Goal: Information Seeking & Learning: Learn about a topic

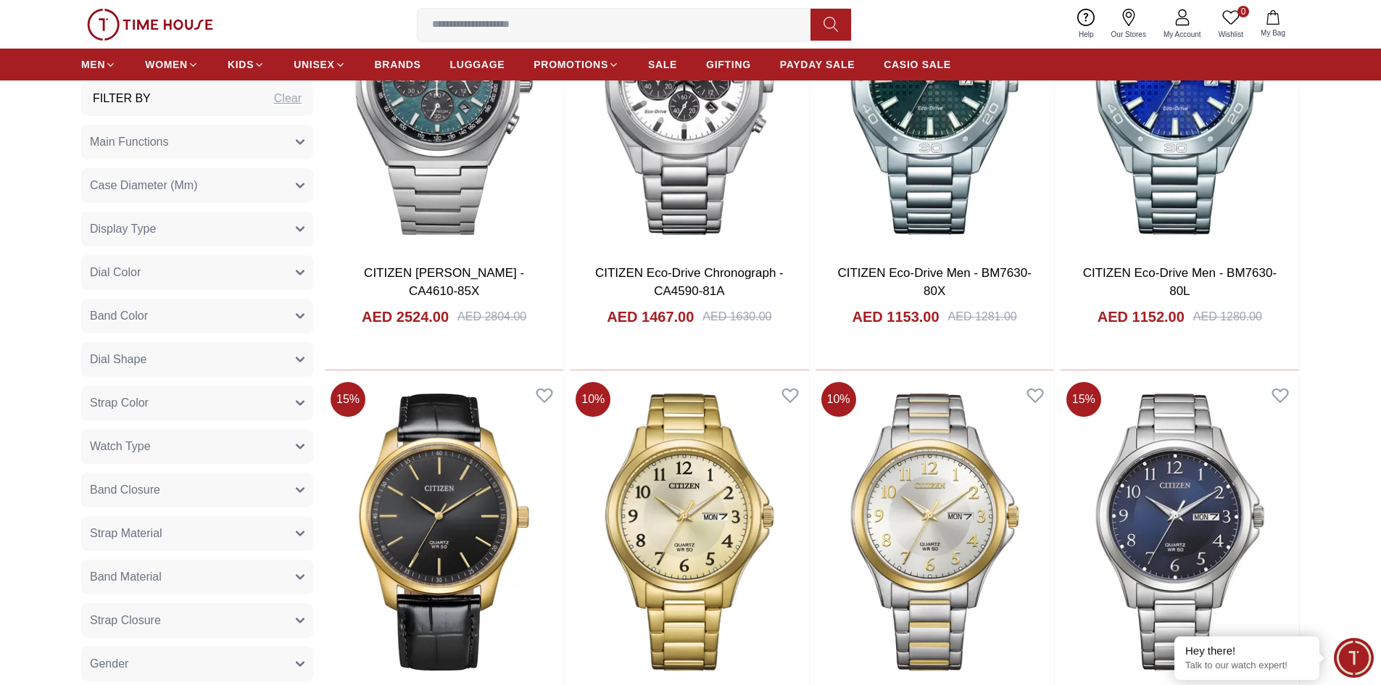
scroll to position [1595, 0]
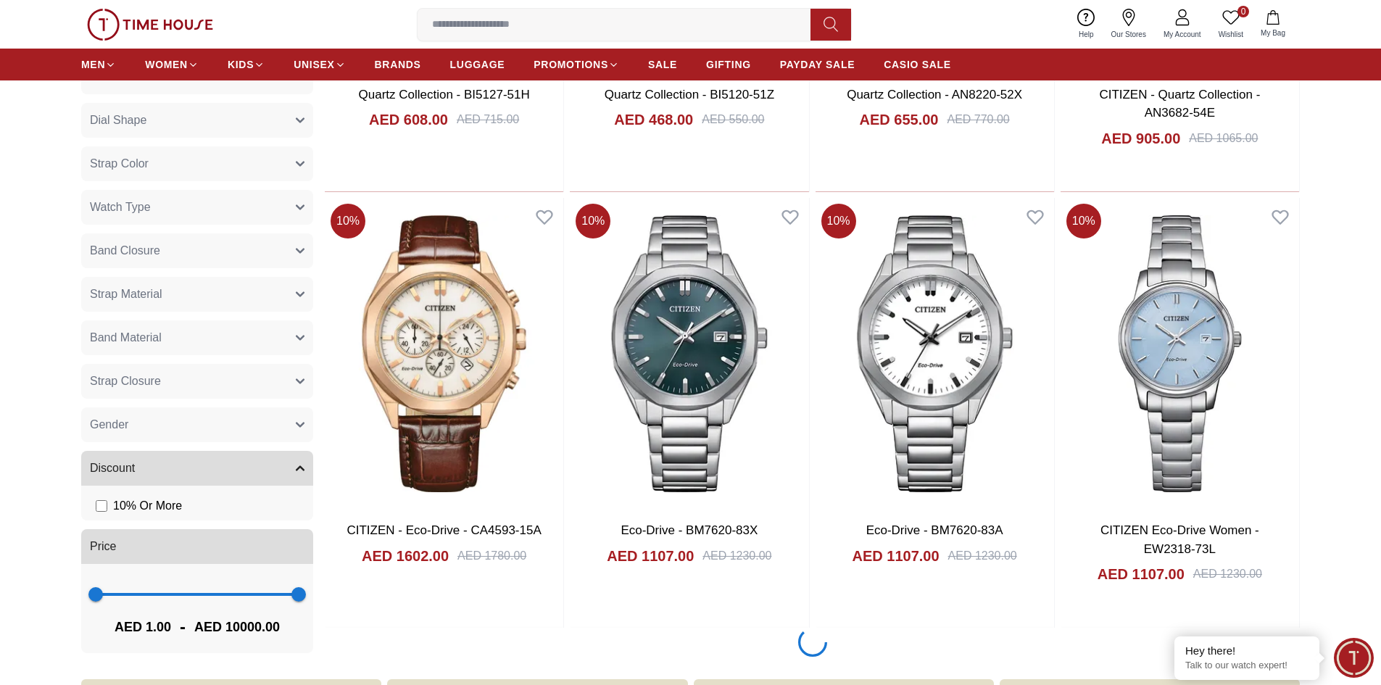
scroll to position [4568, 0]
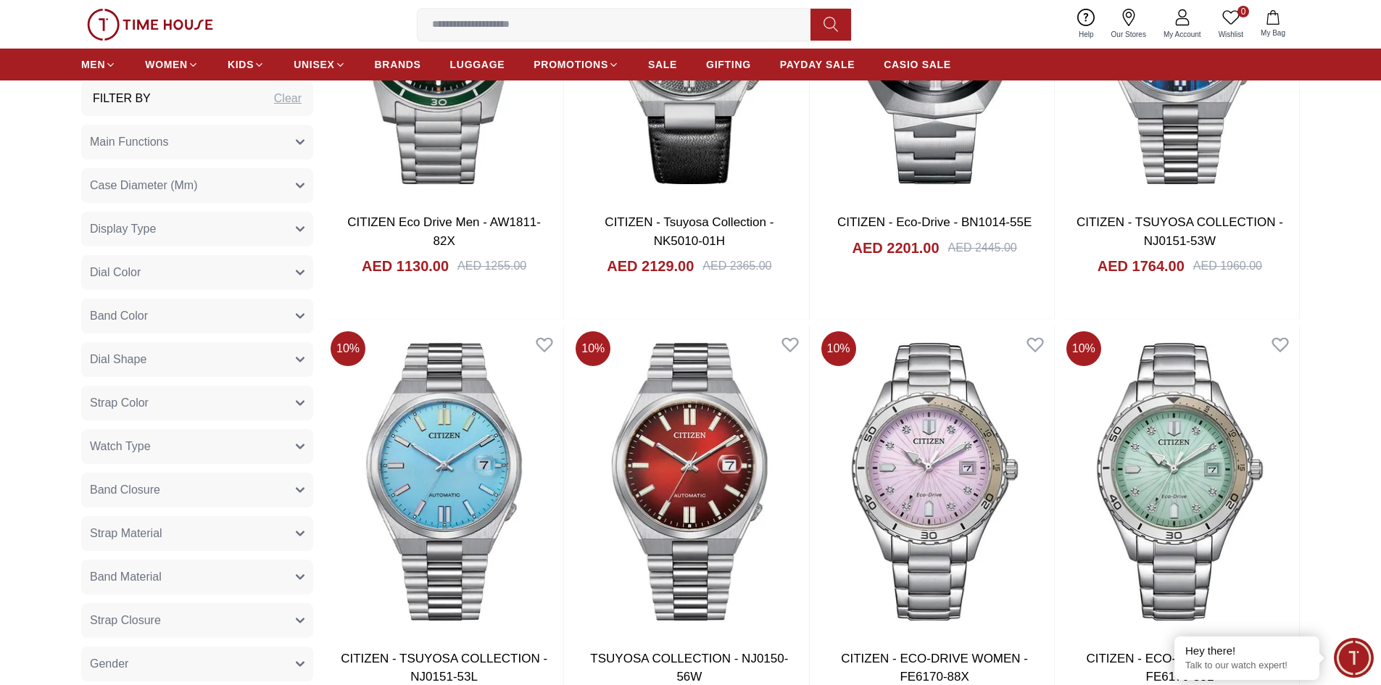
scroll to position [5728, 0]
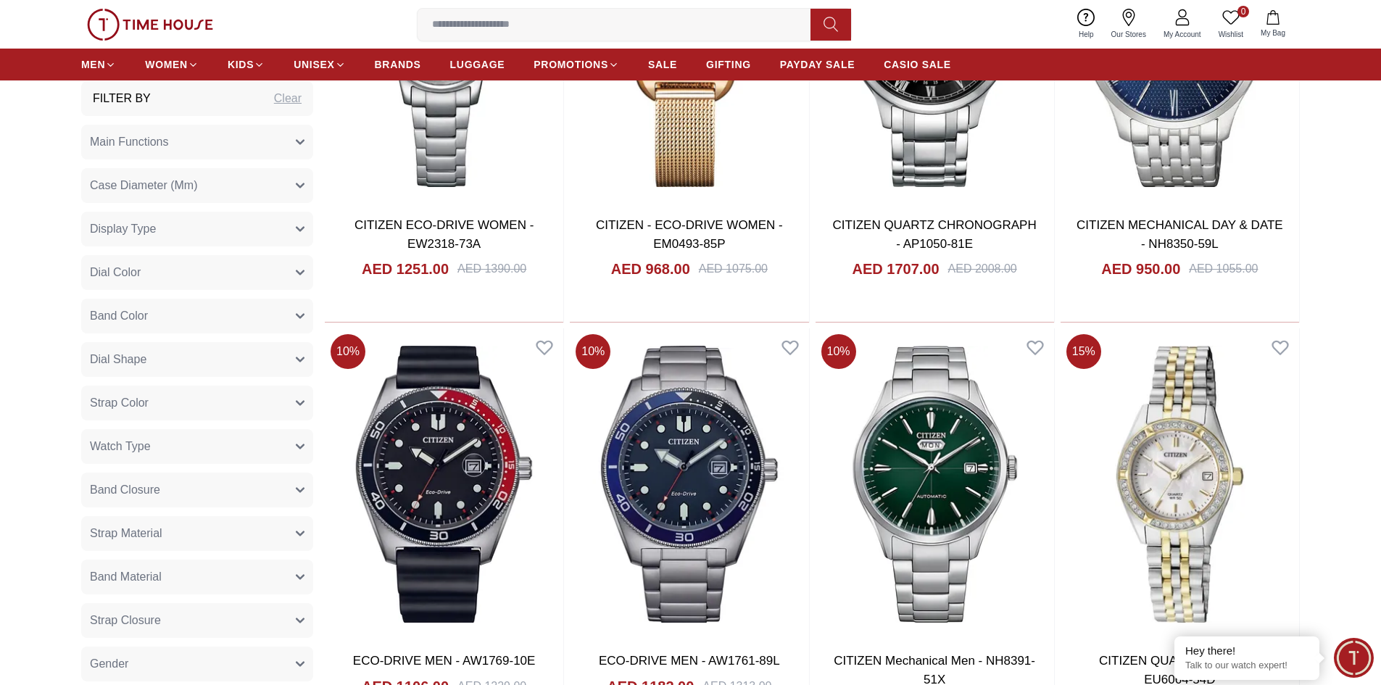
scroll to position [8555, 0]
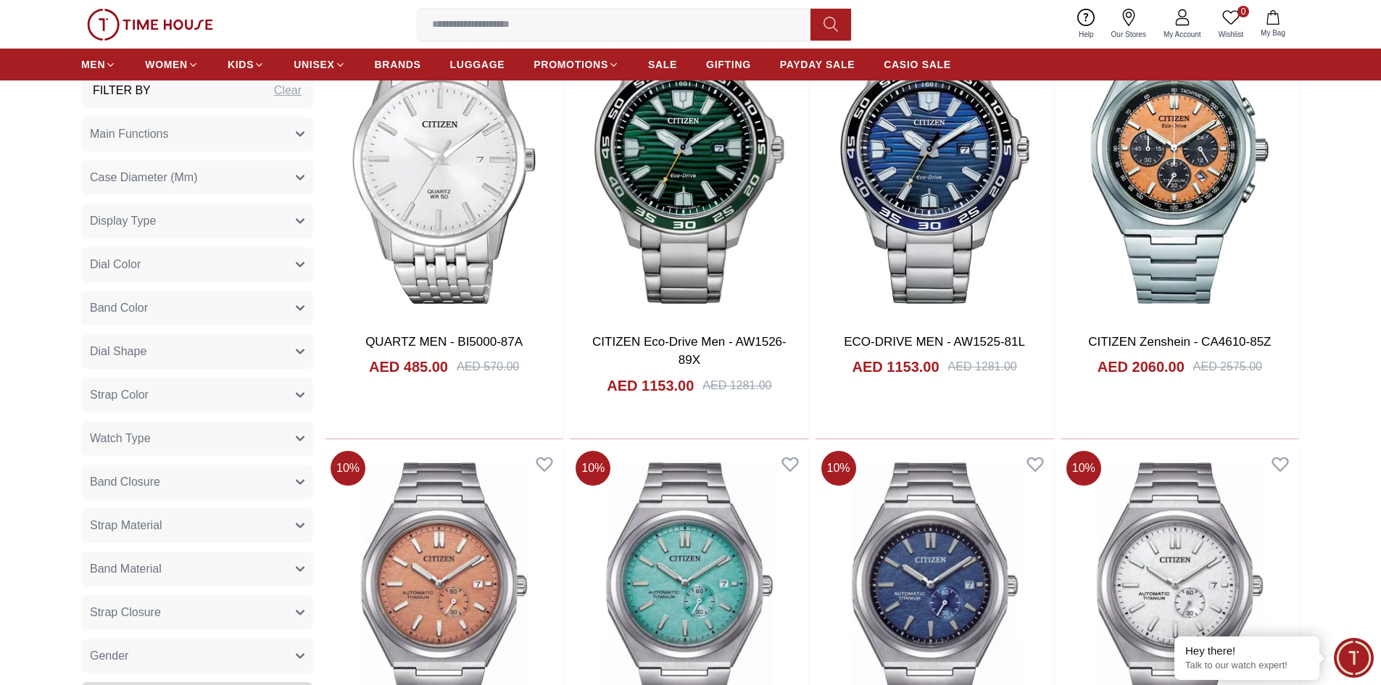
scroll to position [10730, 0]
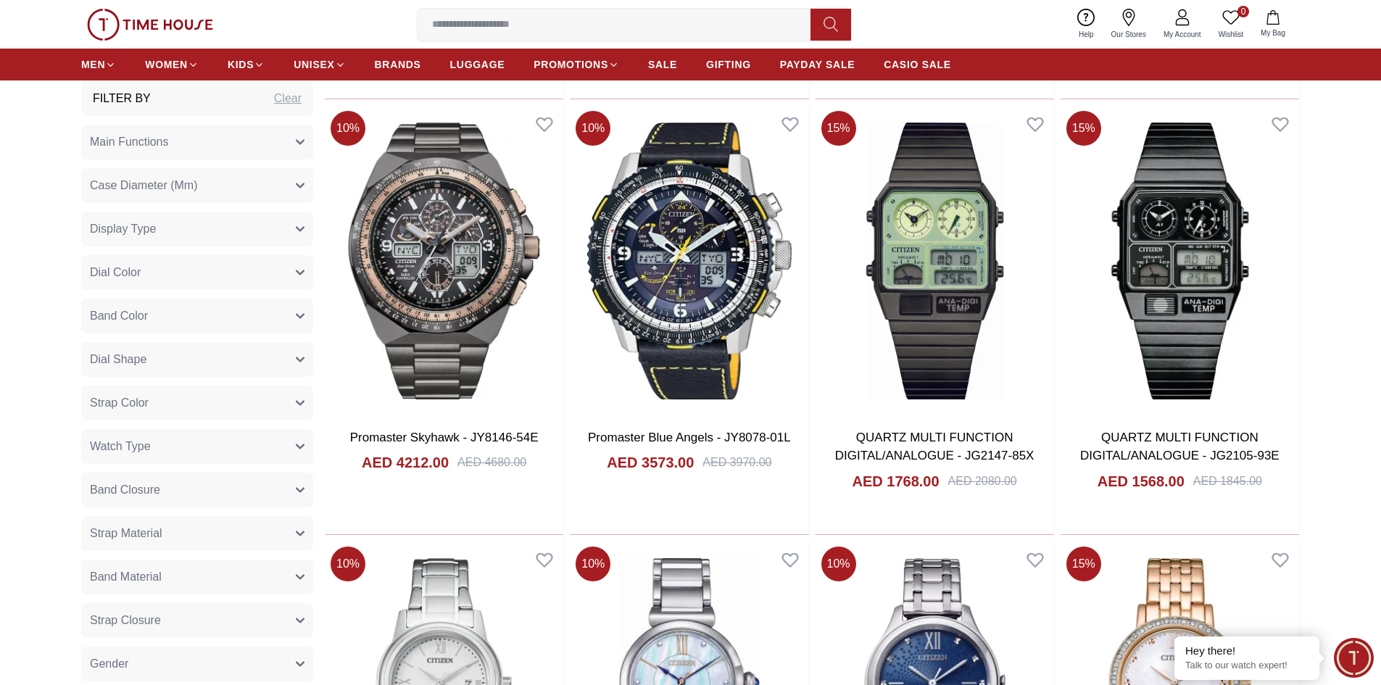
scroll to position [12867, 0]
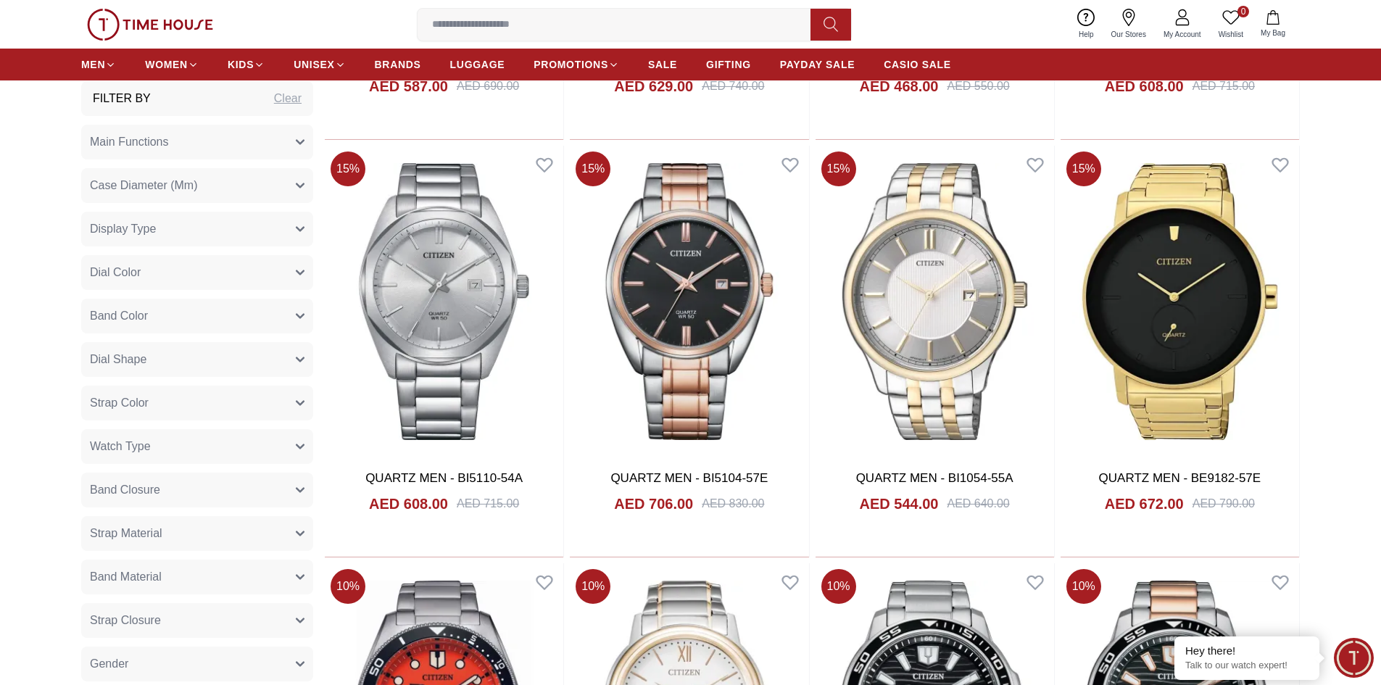
scroll to position [15404, 0]
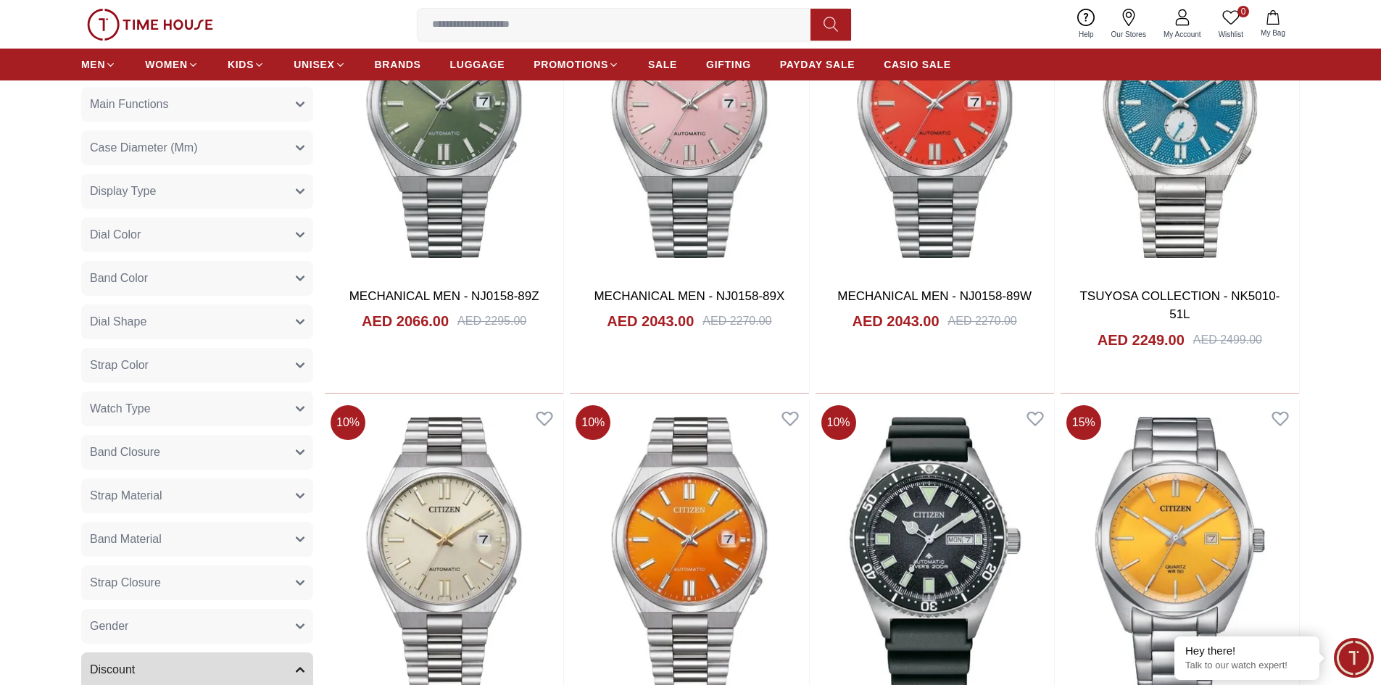
scroll to position [17579, 0]
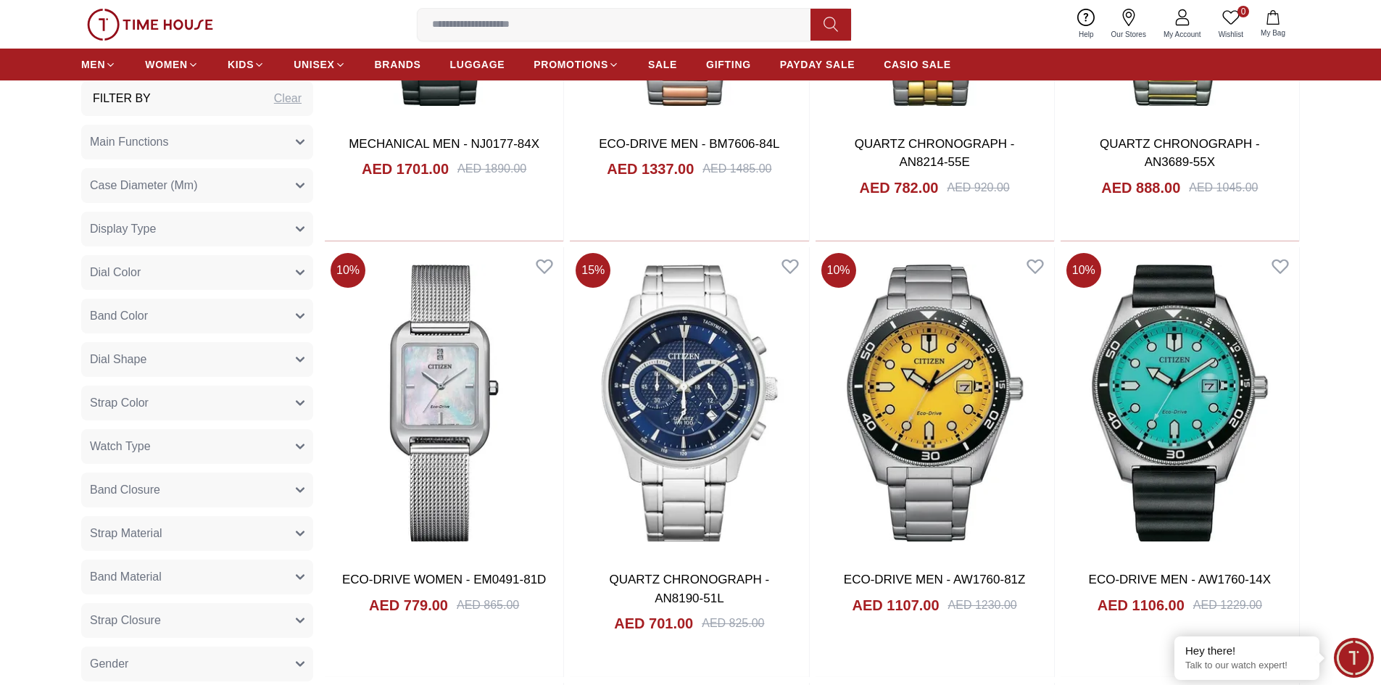
scroll to position [18739, 0]
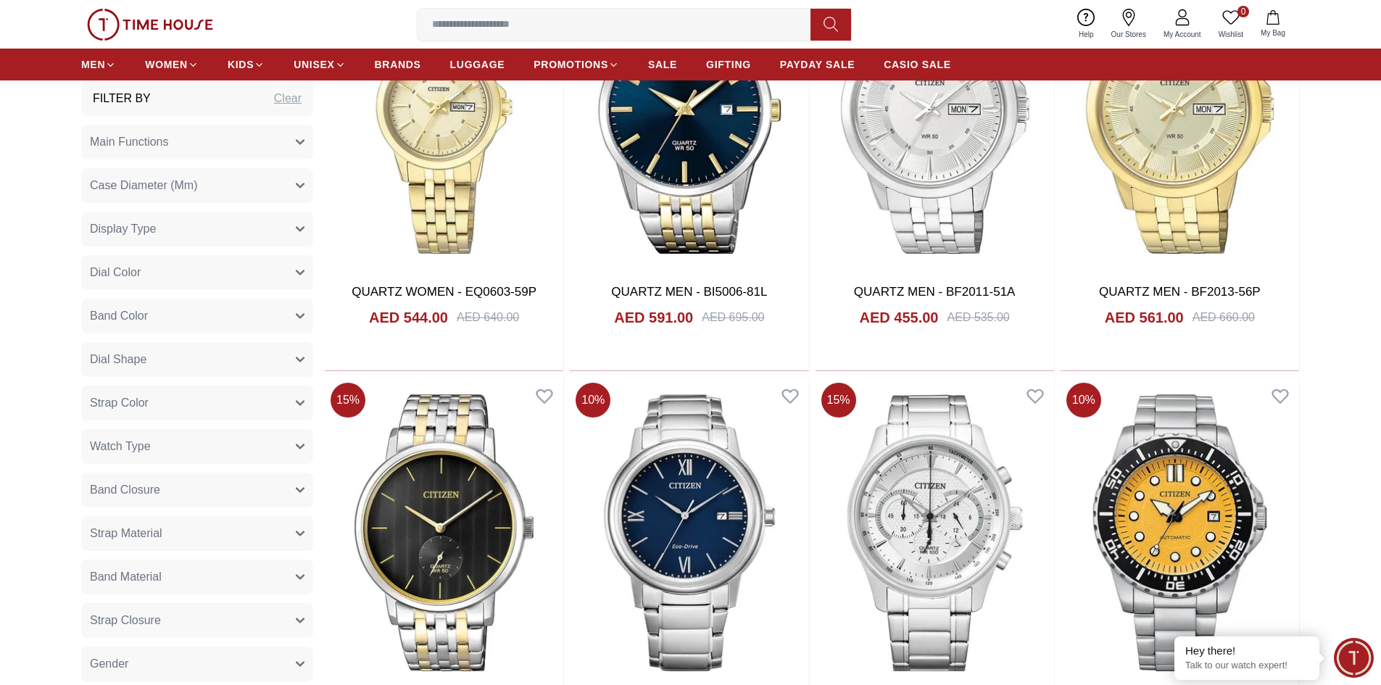
scroll to position [21349, 0]
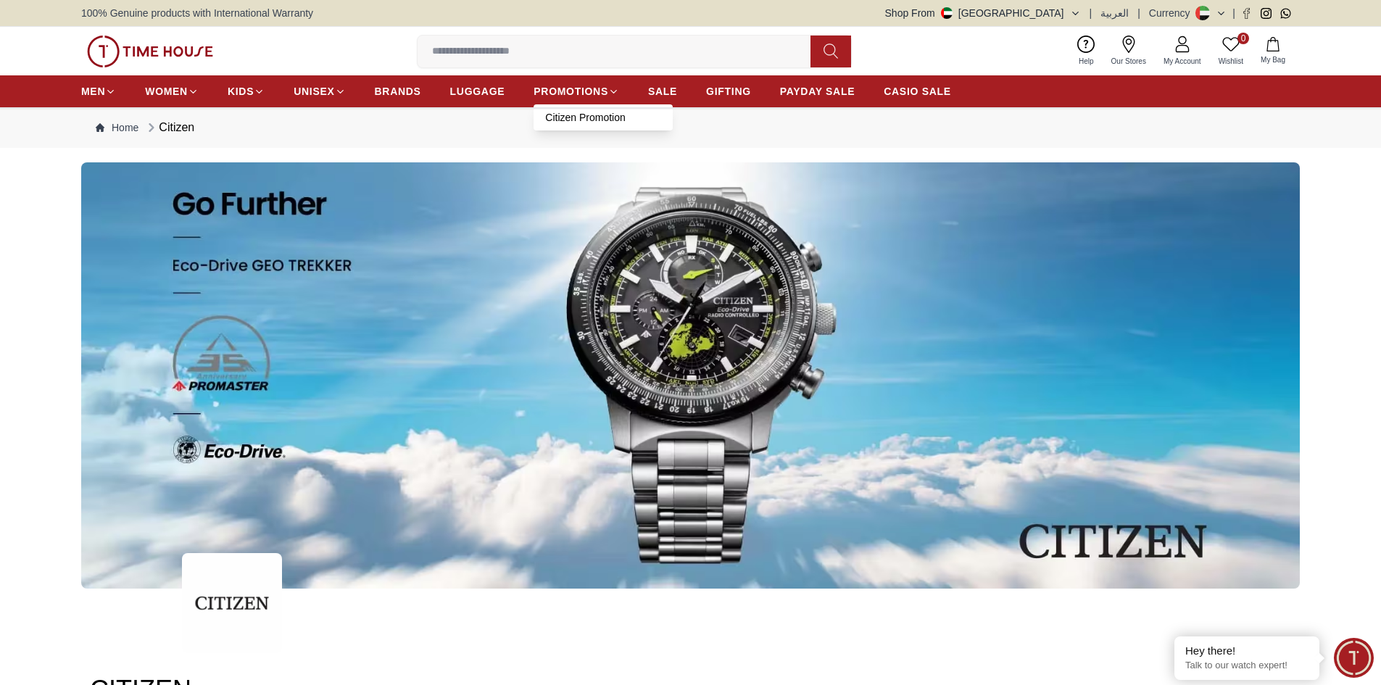
click at [578, 116] on link "Citizen Promotion" at bounding box center [603, 117] width 116 height 15
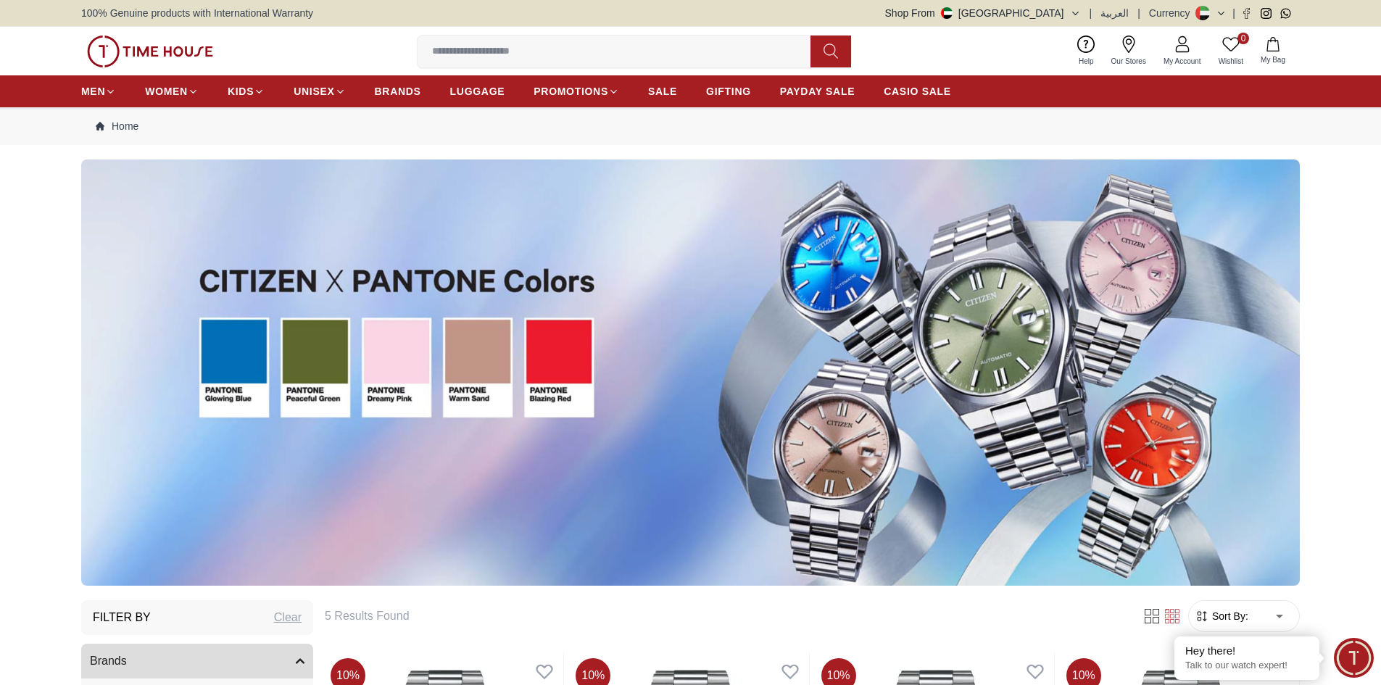
click at [664, 94] on span "SALE" at bounding box center [662, 91] width 29 height 15
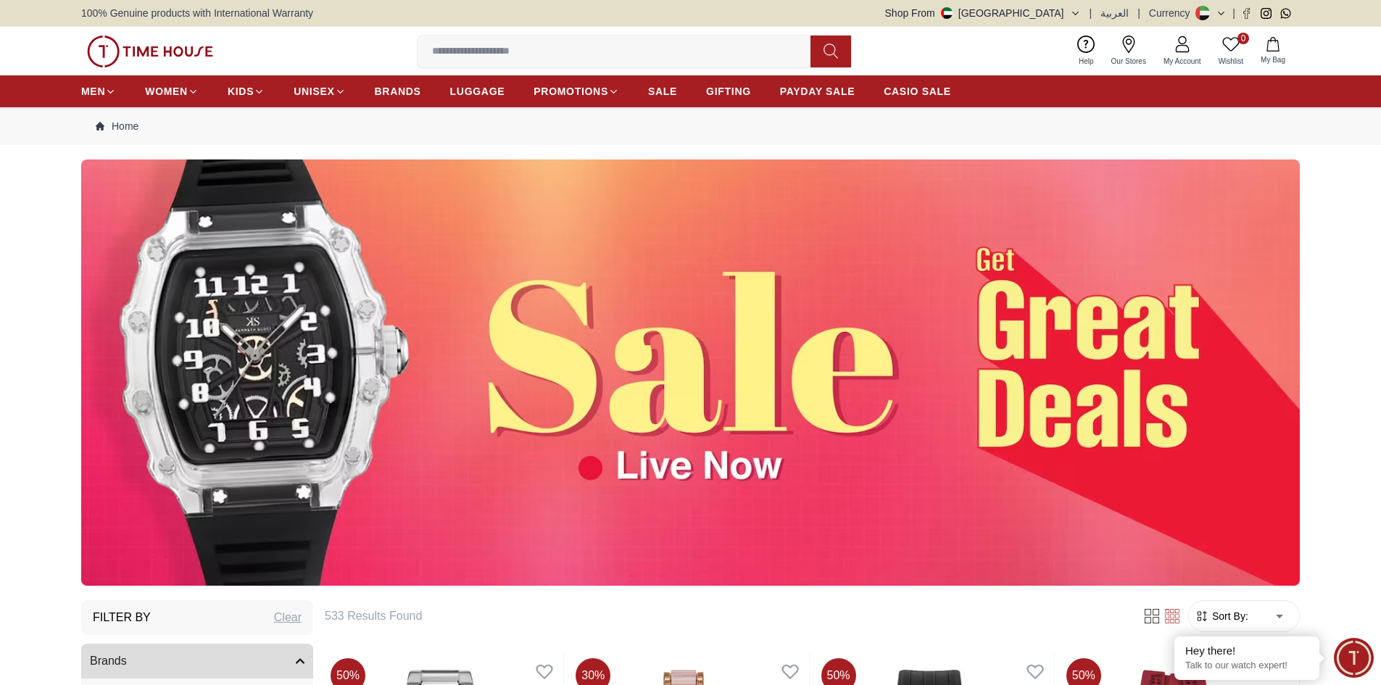
click at [900, 91] on span "CASIO SALE" at bounding box center [917, 91] width 67 height 15
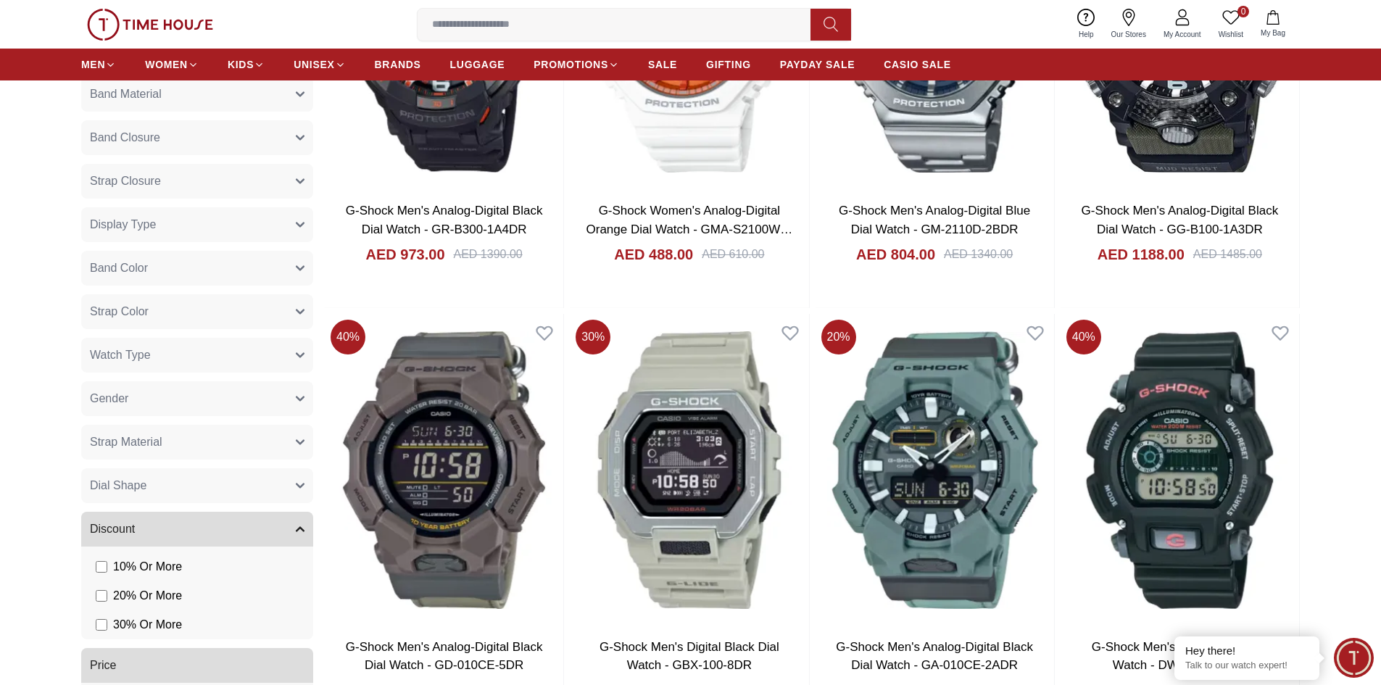
scroll to position [2175, 0]
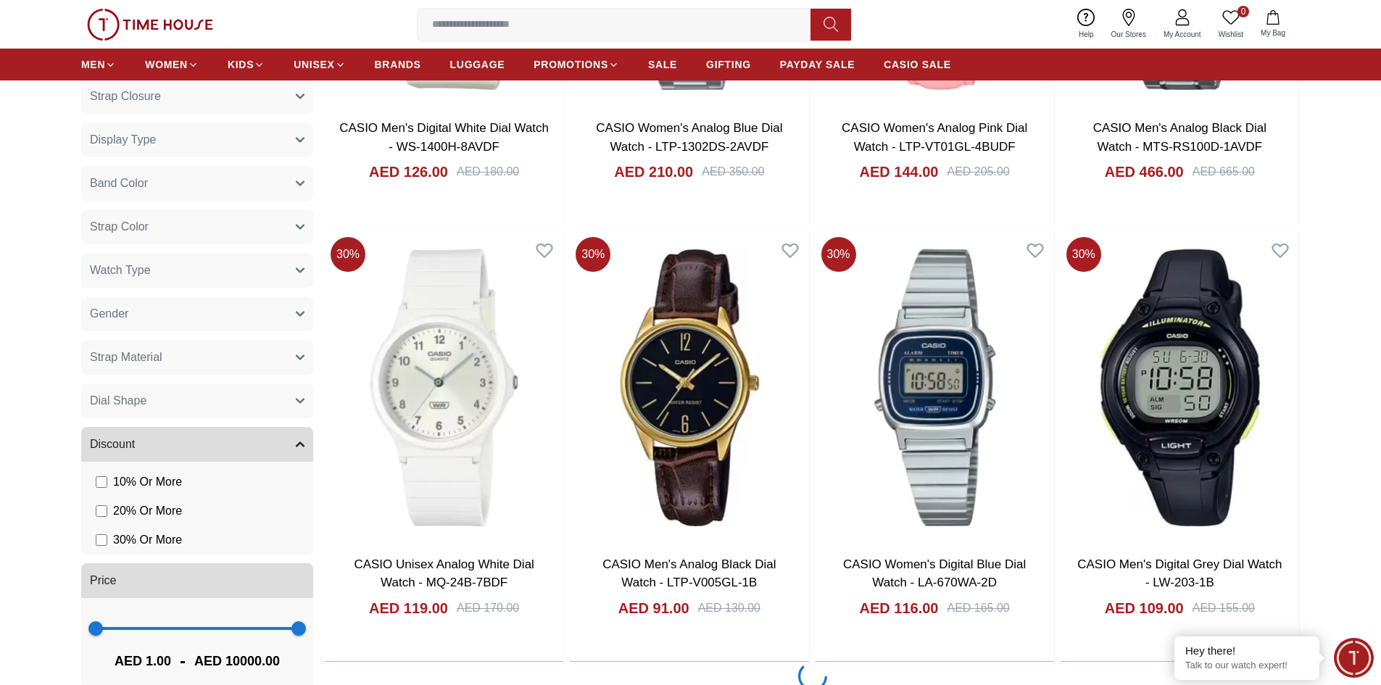
scroll to position [4350, 0]
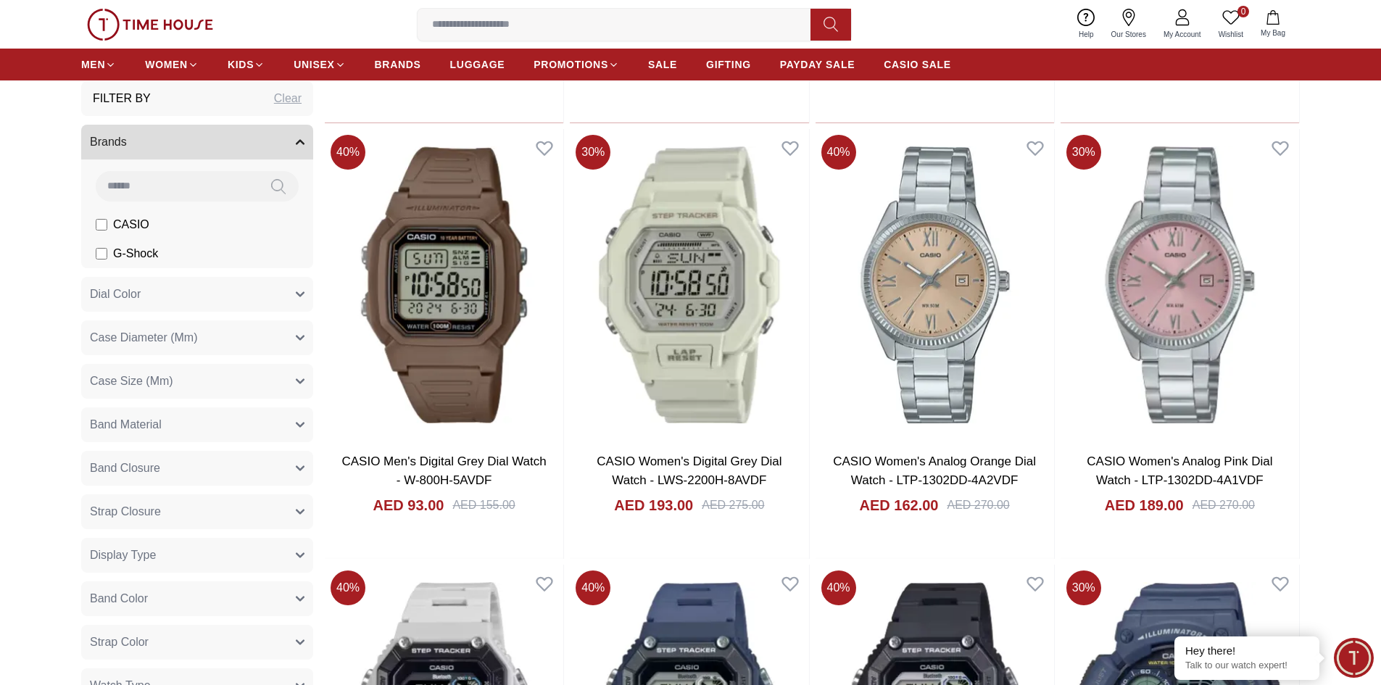
scroll to position [5748, 0]
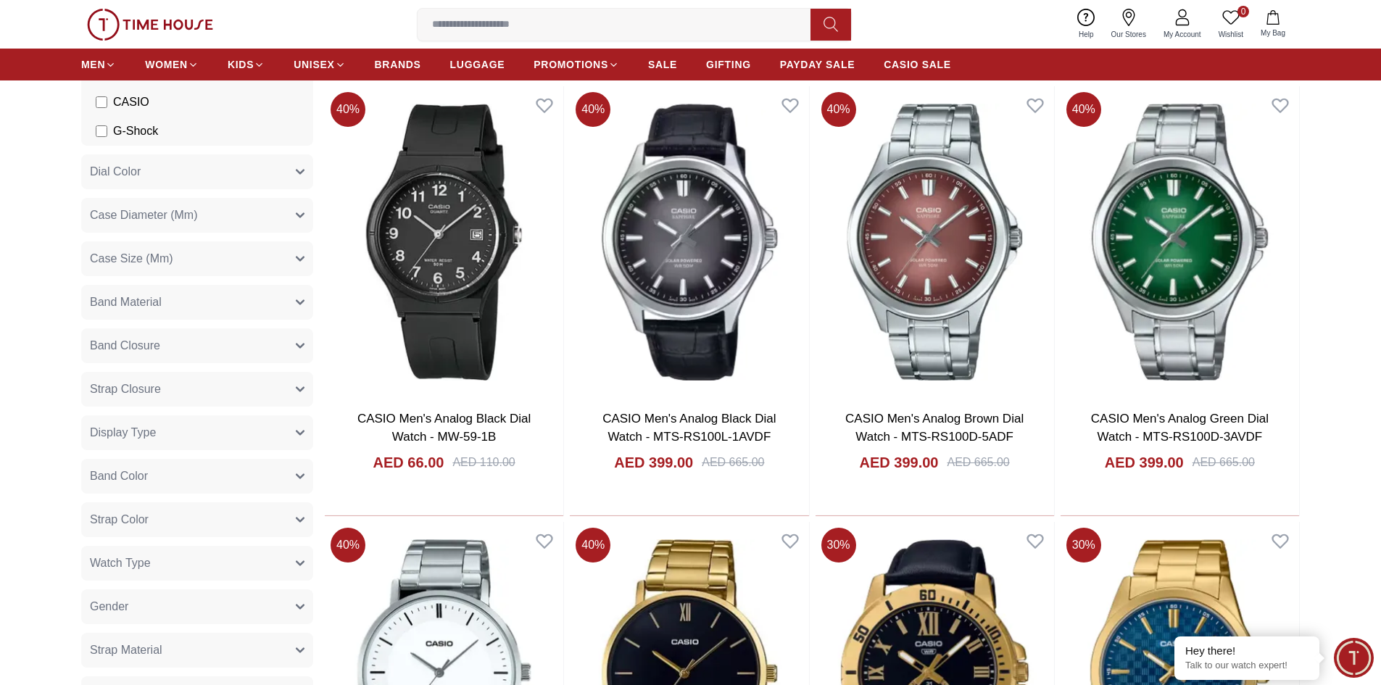
scroll to position [8394, 0]
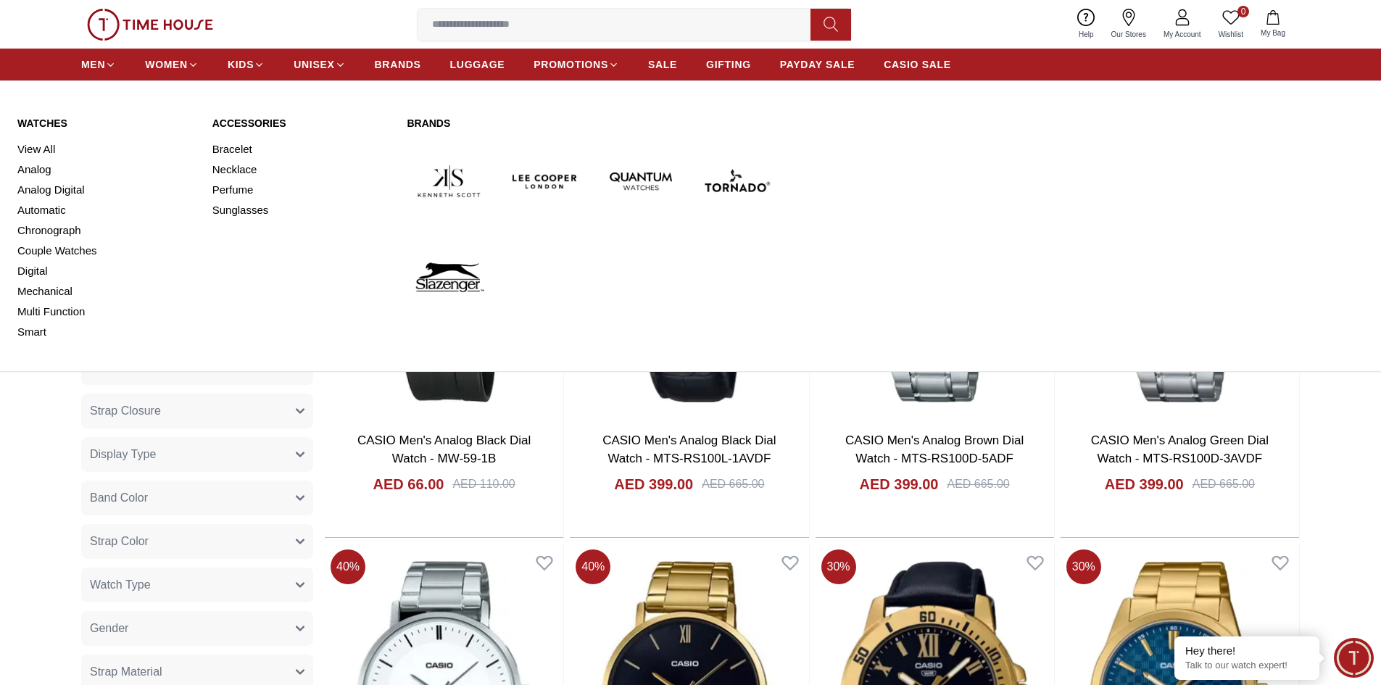
click at [39, 150] on link "View All" at bounding box center [106, 149] width 178 height 20
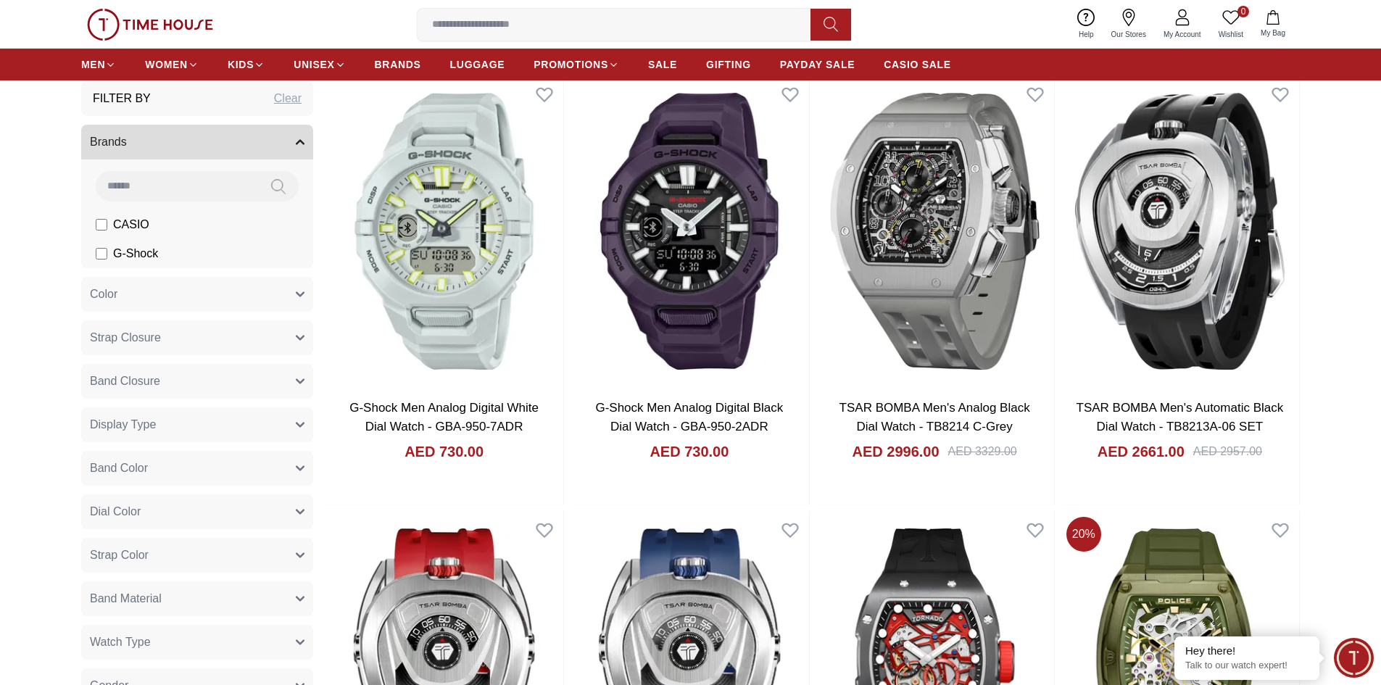
scroll to position [145, 0]
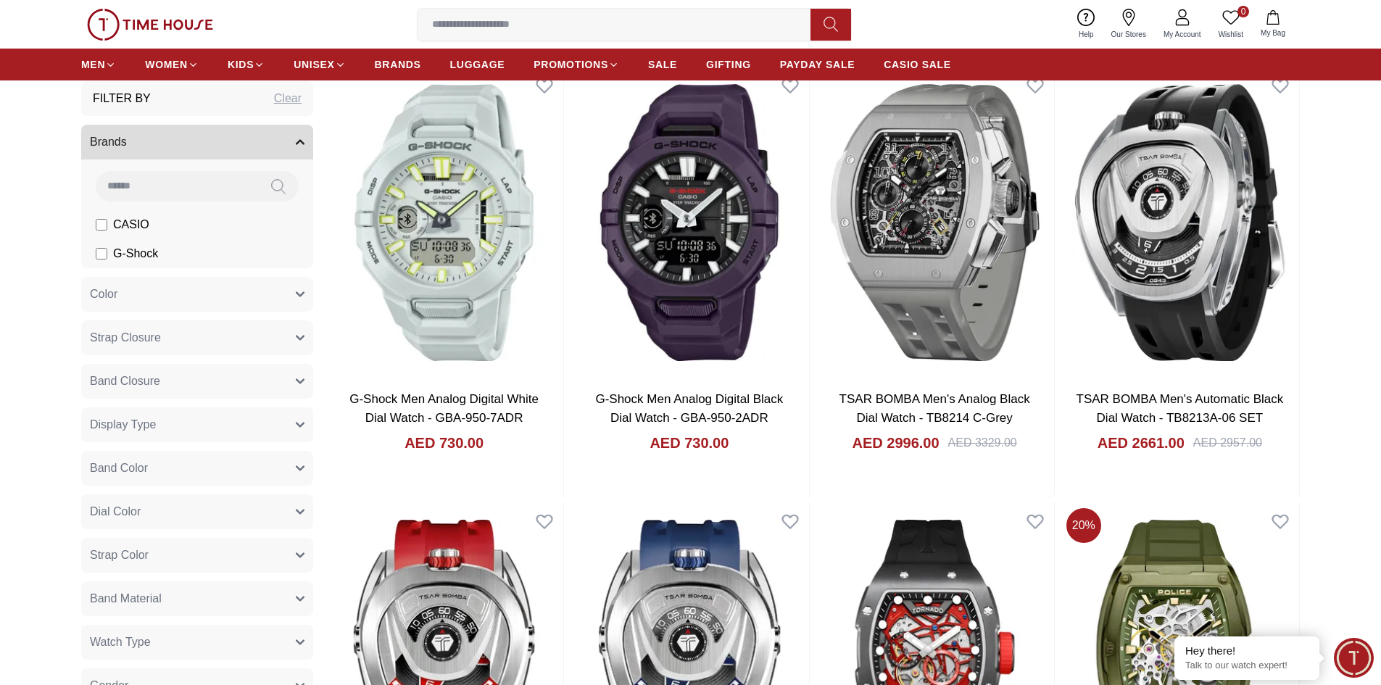
click at [153, 189] on input at bounding box center [177, 185] width 162 height 29
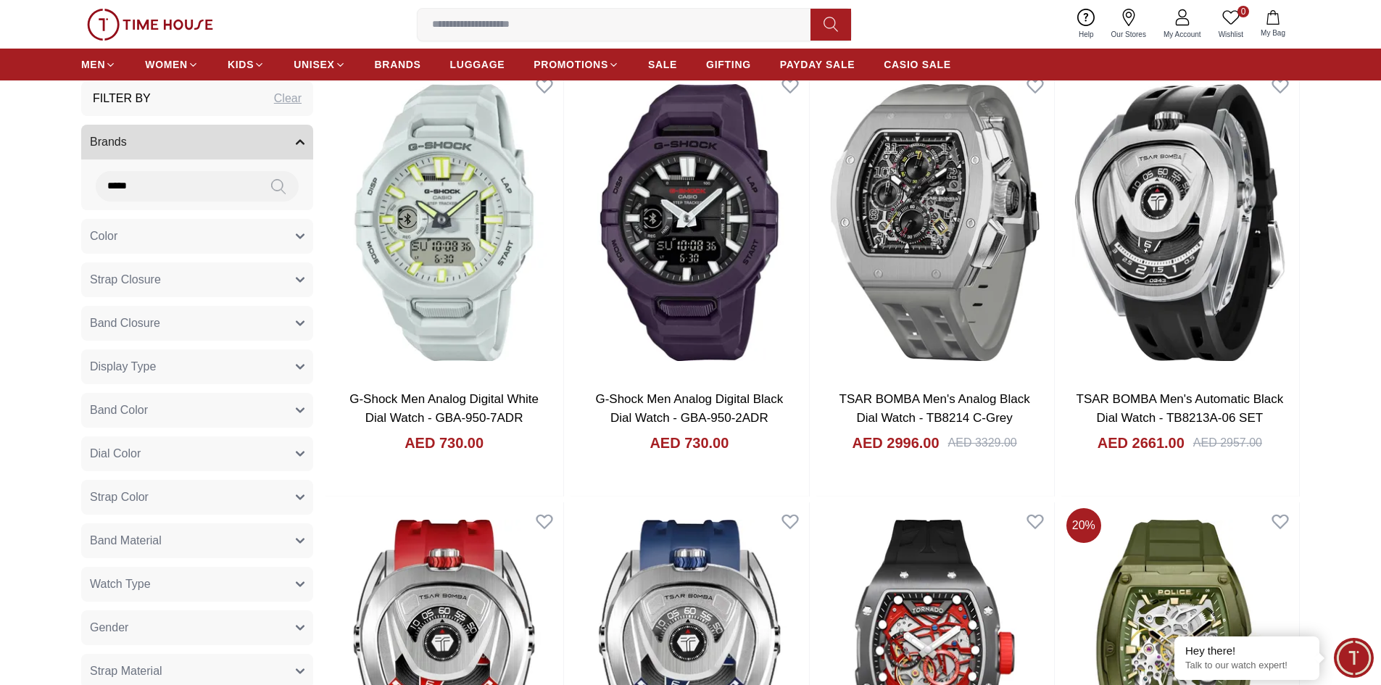
type input "*****"
click at [276, 185] on icon at bounding box center [278, 186] width 15 height 17
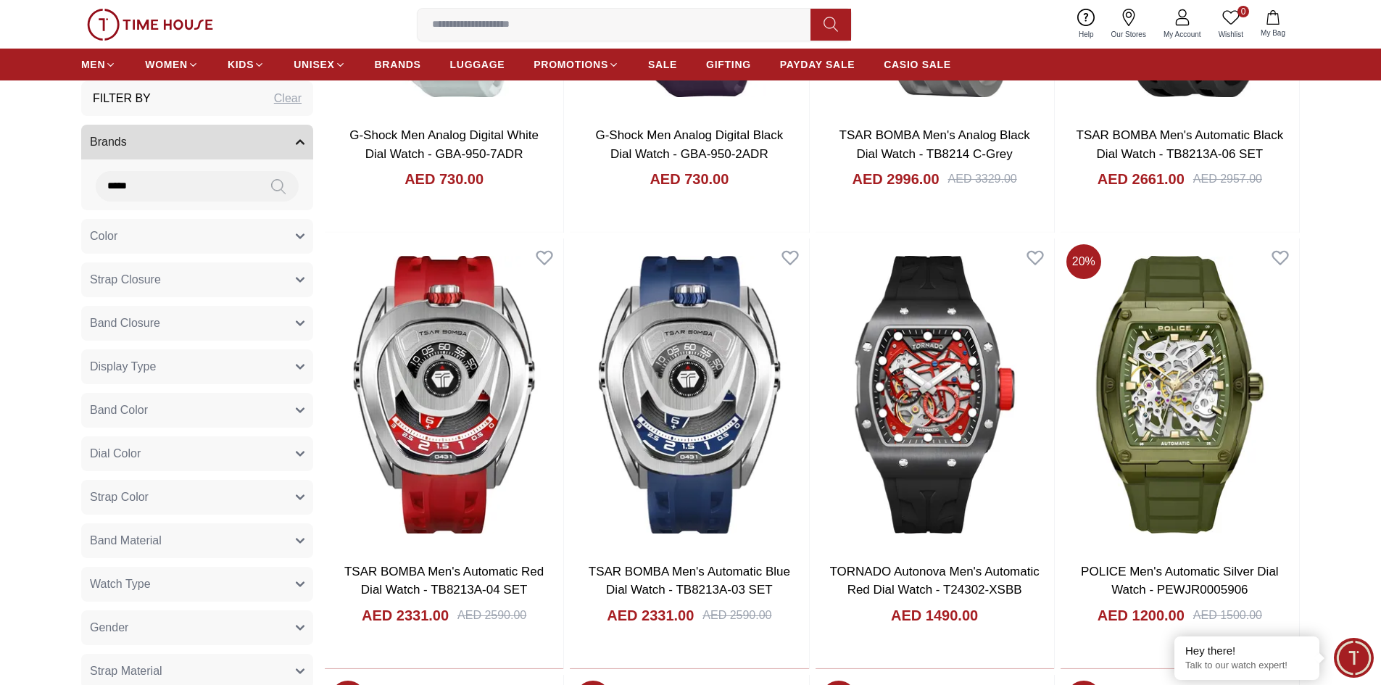
scroll to position [435, 0]
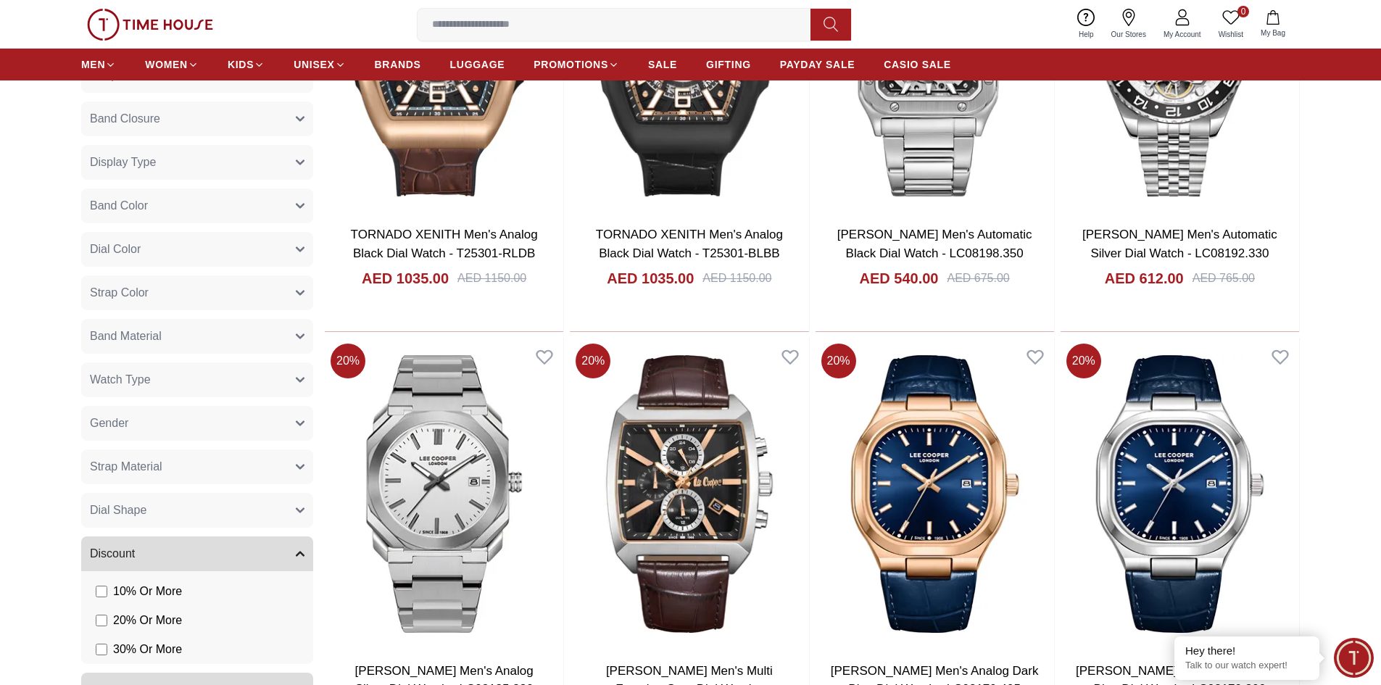
scroll to position [3843, 0]
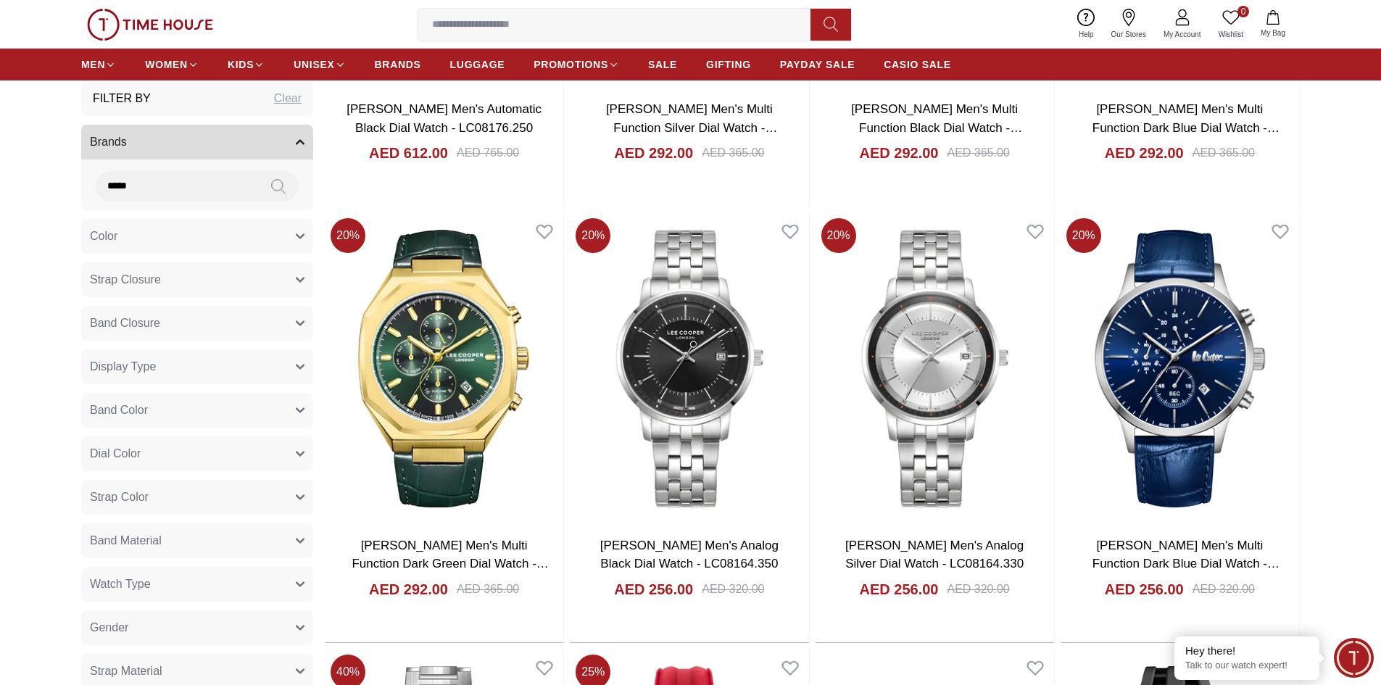
scroll to position [5510, 0]
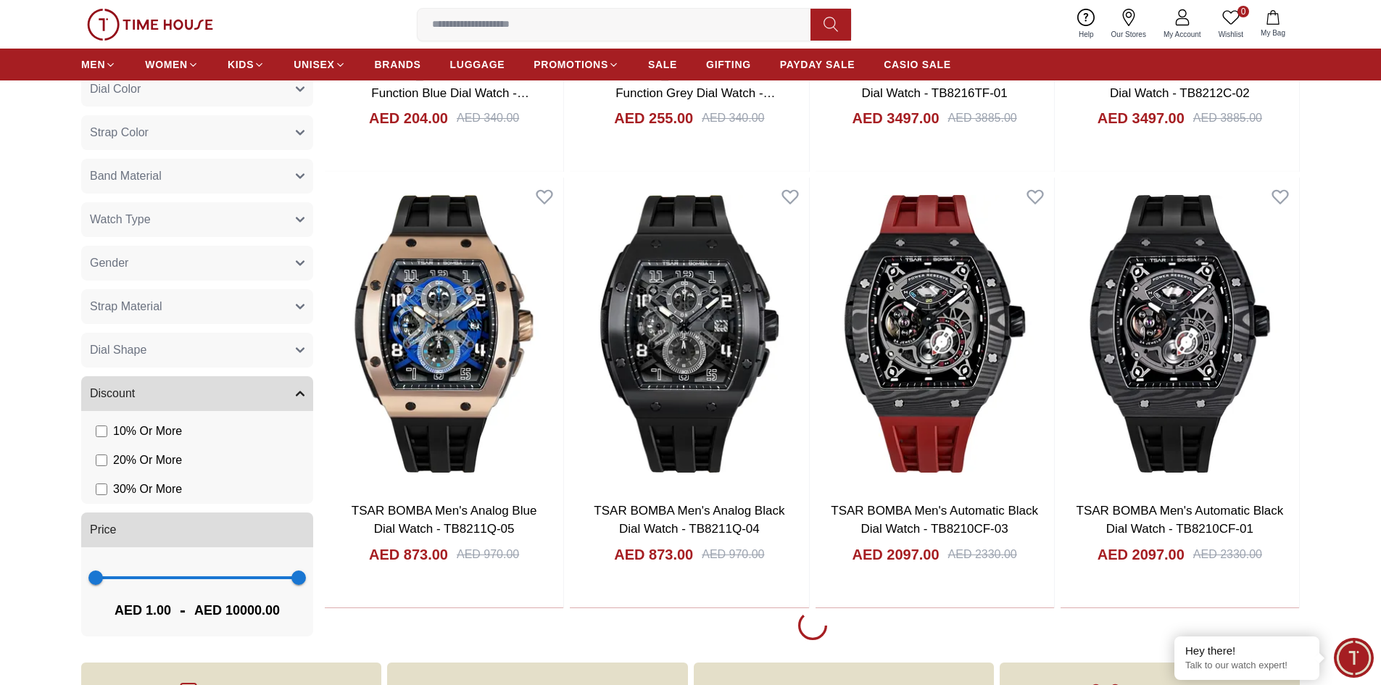
scroll to position [6163, 0]
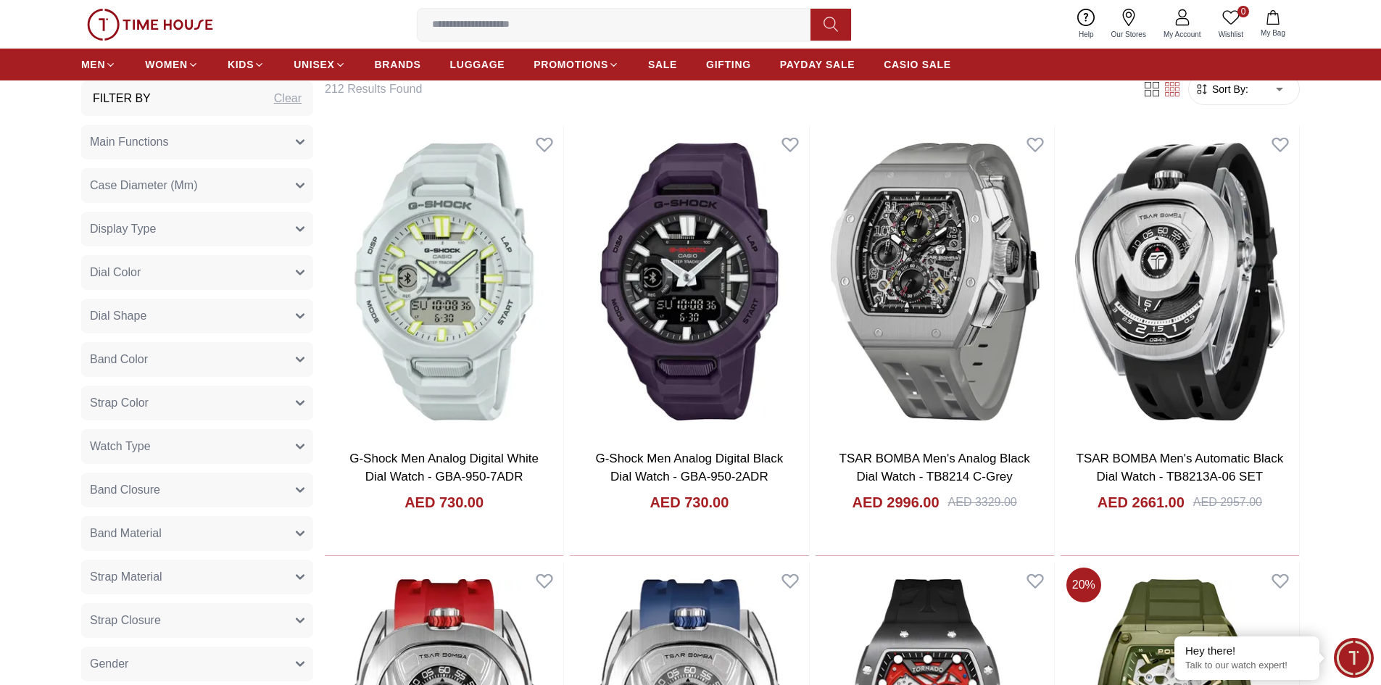
scroll to position [1088, 0]
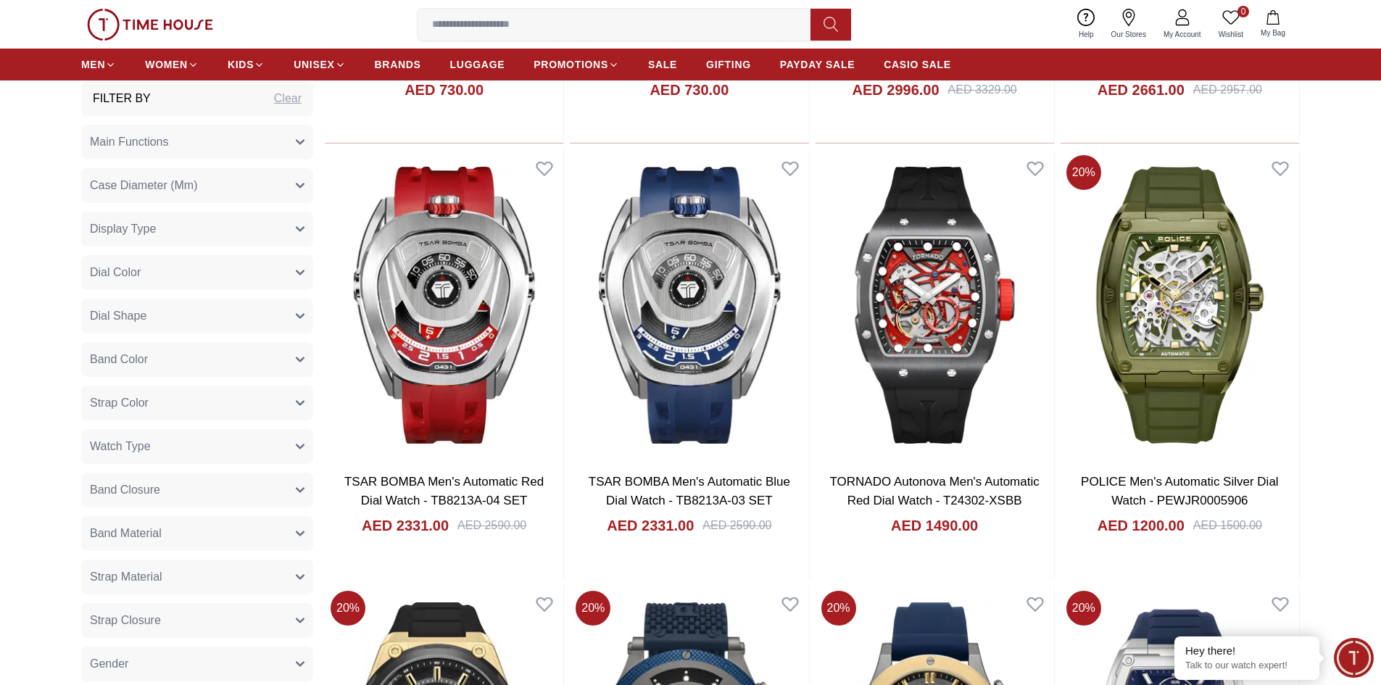
scroll to position [2393, 0]
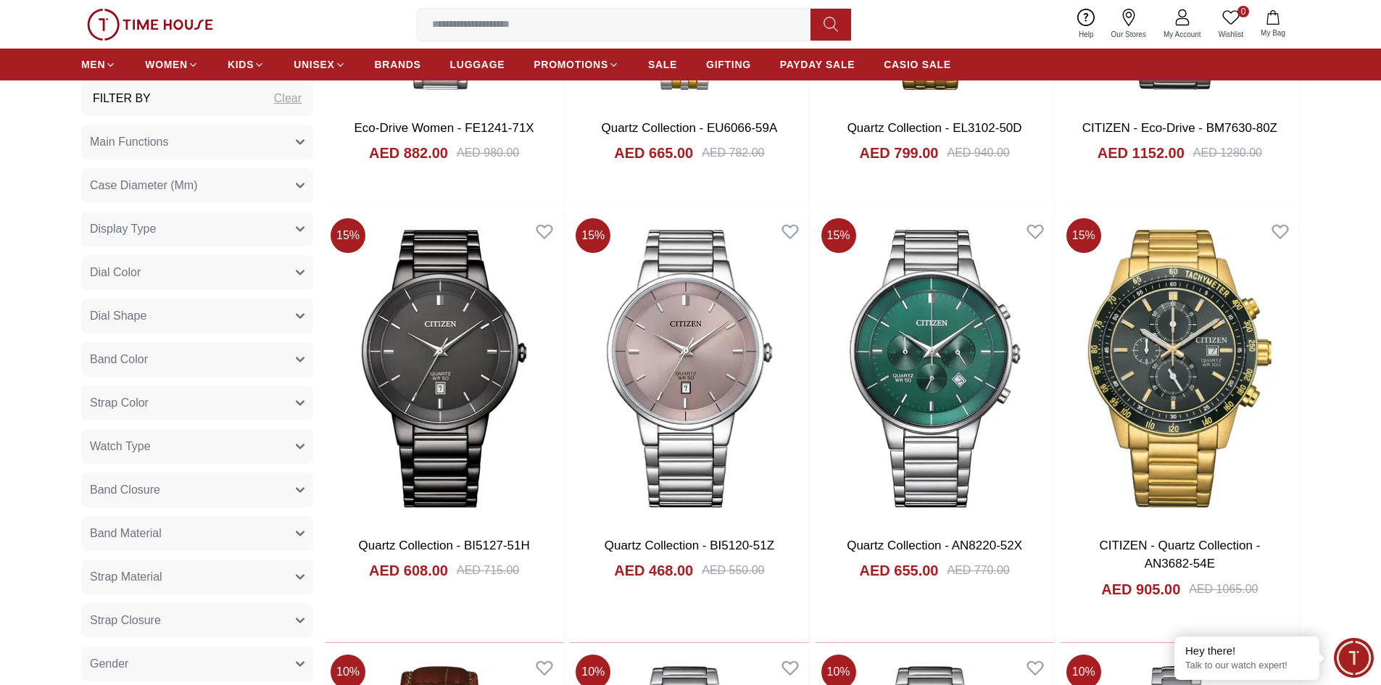
scroll to position [4133, 0]
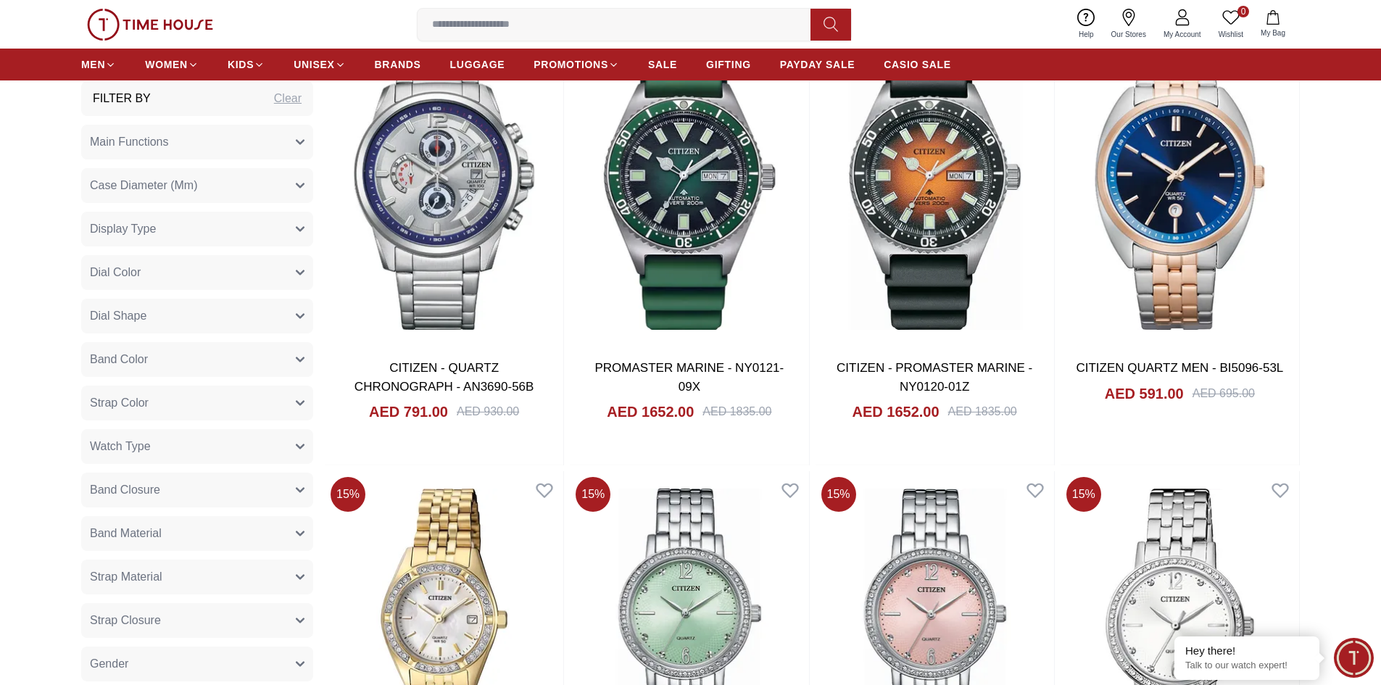
scroll to position [6884, 0]
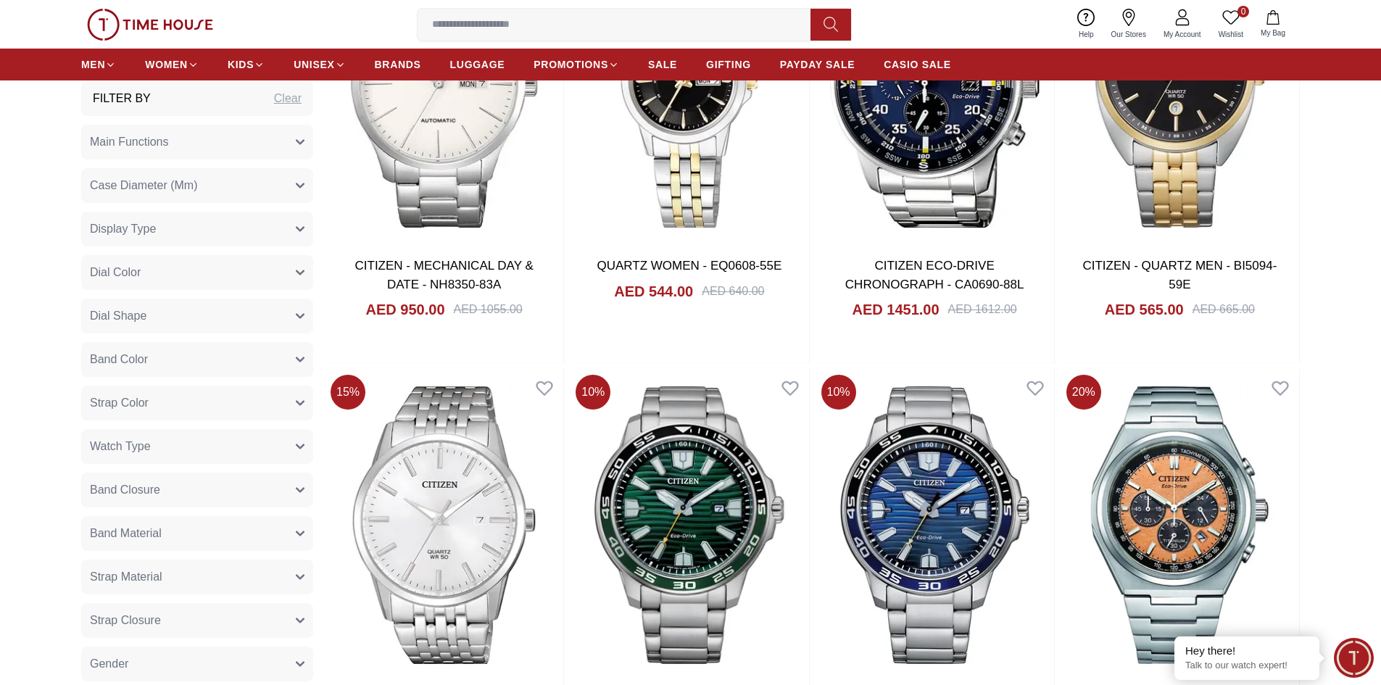
scroll to position [11563, 0]
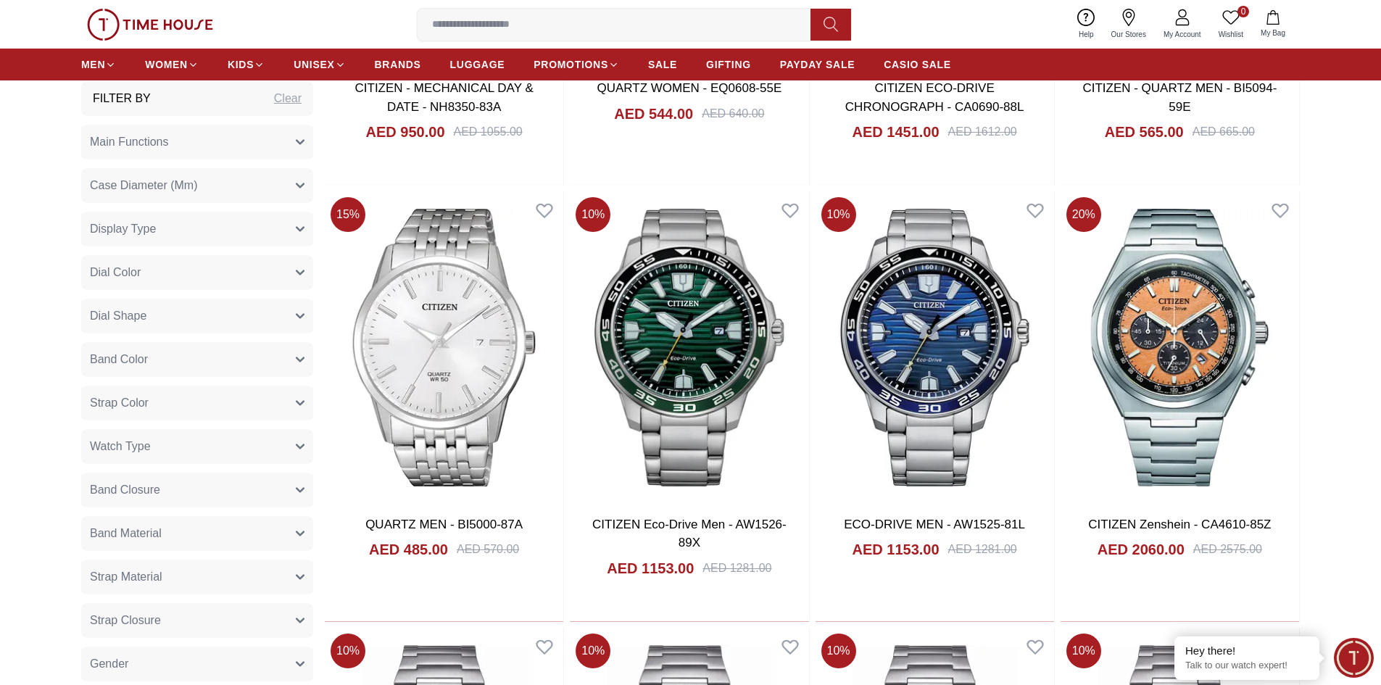
scroll to position [10610, 0]
